Goal: Task Accomplishment & Management: Use online tool/utility

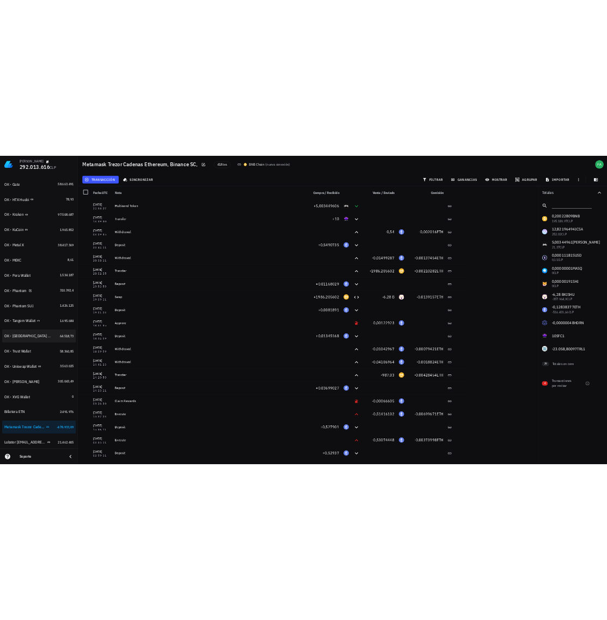
scroll to position [448, 0]
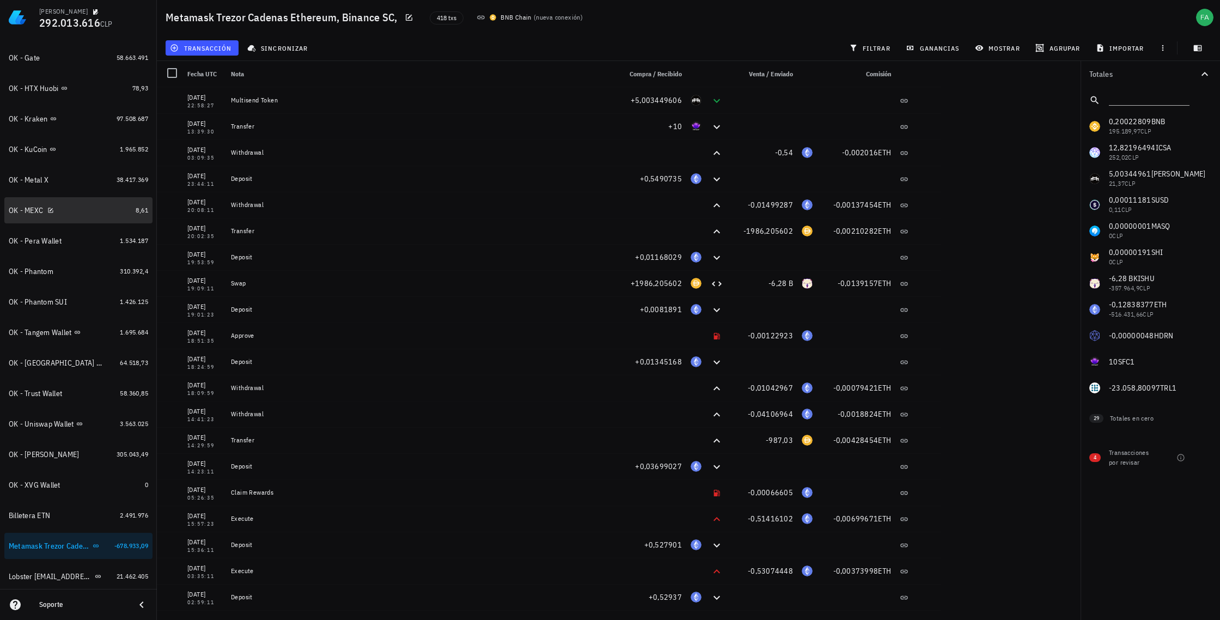
click at [28, 209] on div "OK - MEXC" at bounding box center [26, 210] width 34 height 9
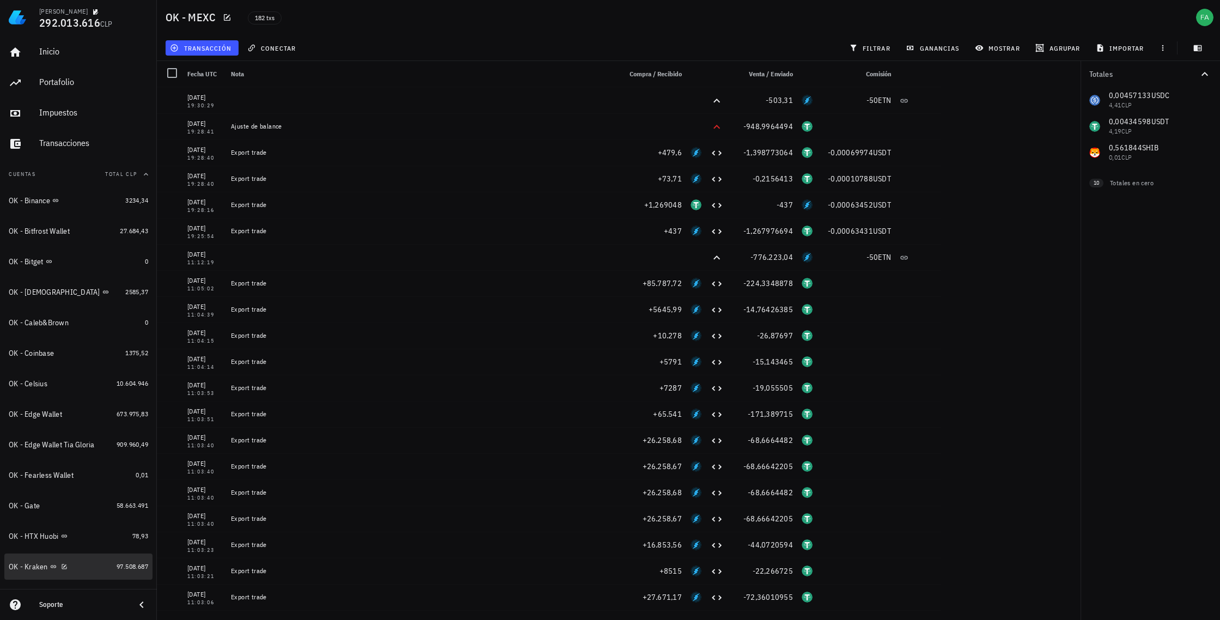
click at [88, 566] on div "OK - Kraken" at bounding box center [60, 566] width 103 height 10
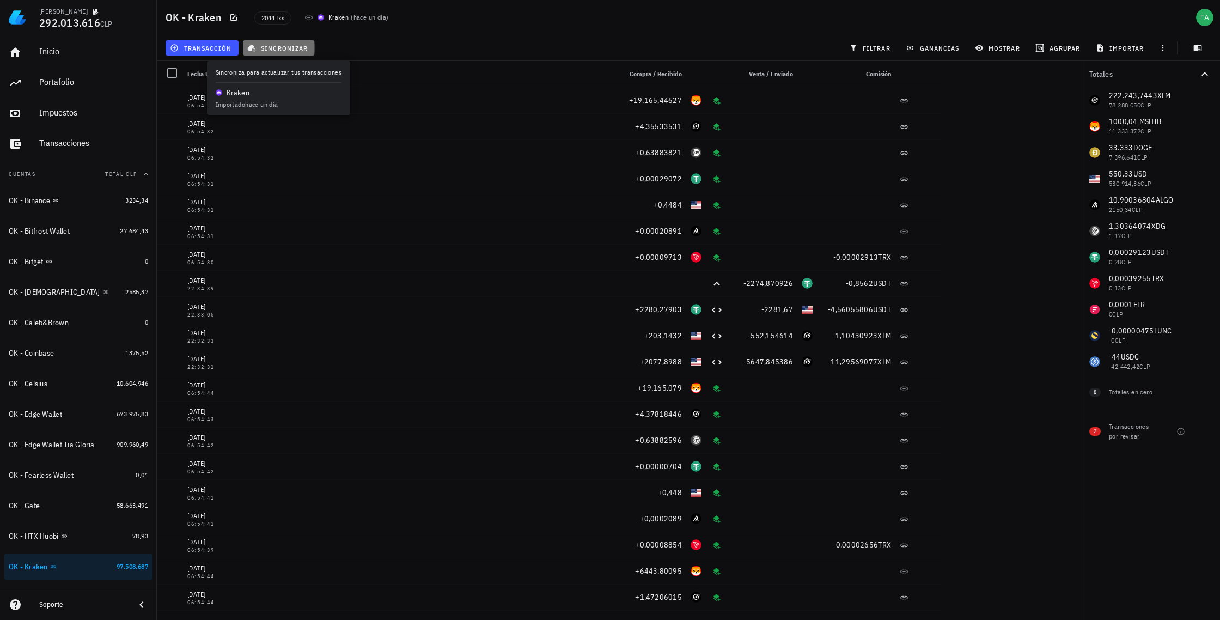
click at [277, 50] on span "sincronizar" at bounding box center [278, 48] width 58 height 9
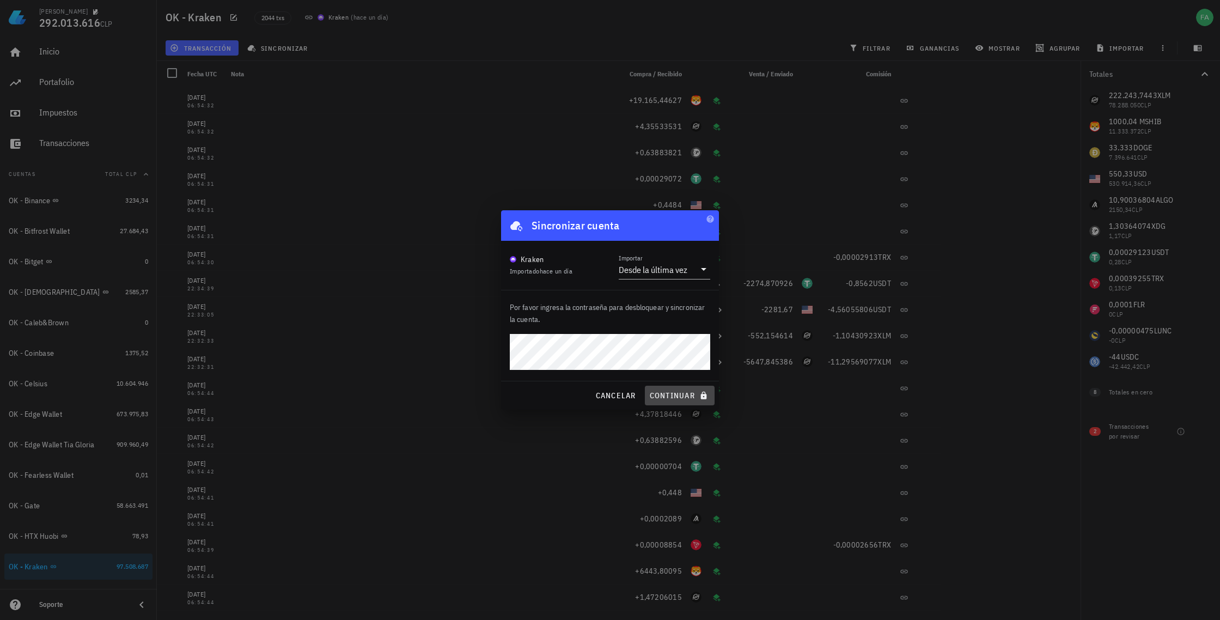
click at [669, 394] on span "continuar" at bounding box center [679, 395] width 61 height 10
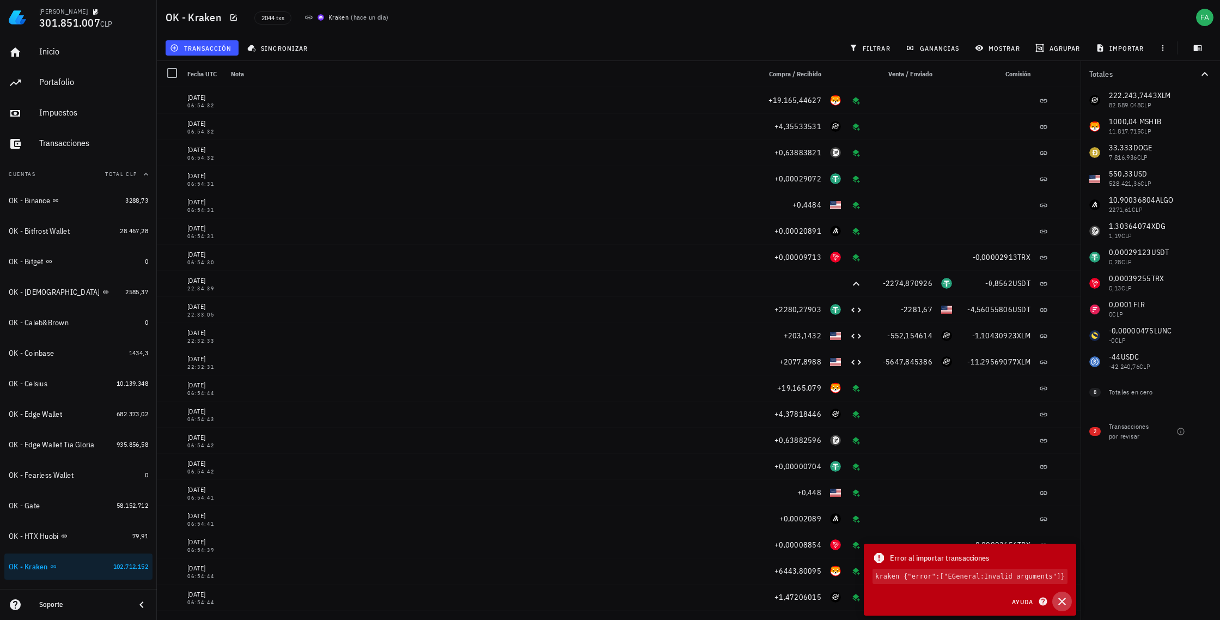
click at [1065, 599] on icon "button" at bounding box center [1061, 601] width 13 height 13
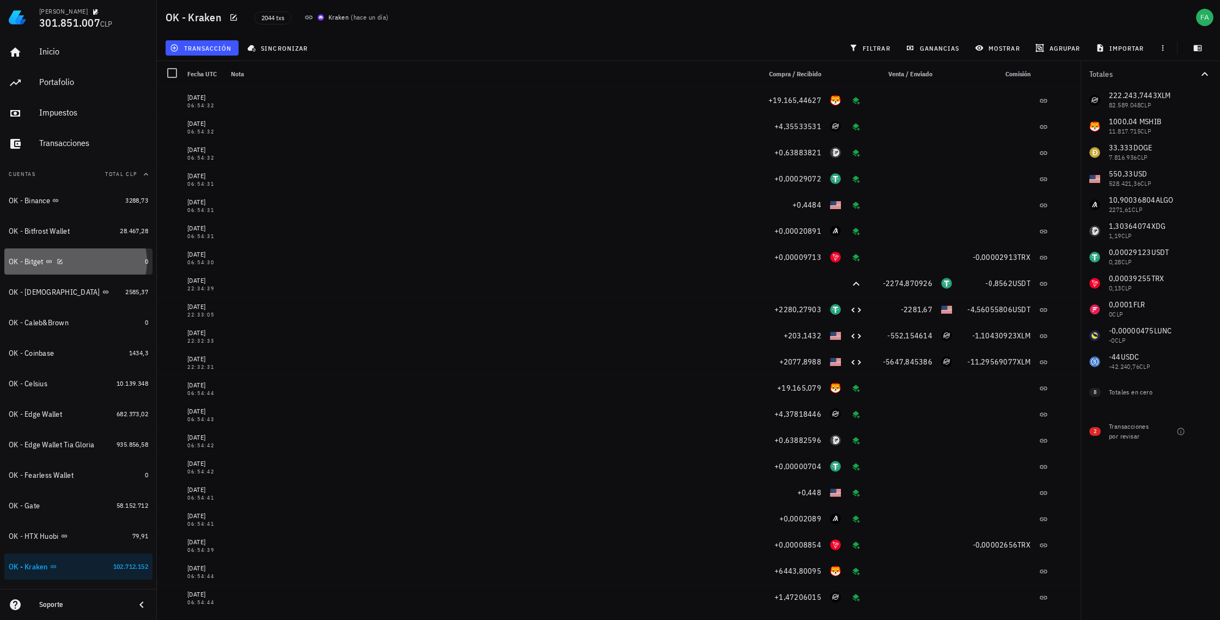
click at [40, 266] on div "OK - Bitget" at bounding box center [75, 261] width 132 height 10
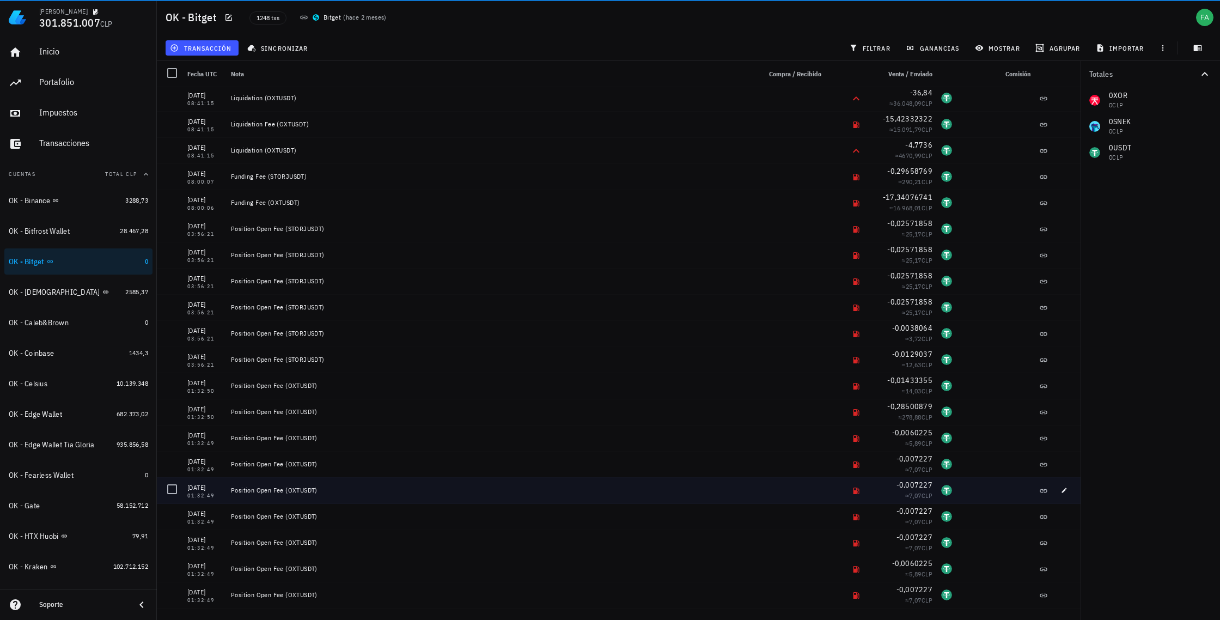
scroll to position [2068, 0]
